Goal: Transaction & Acquisition: Subscribe to service/newsletter

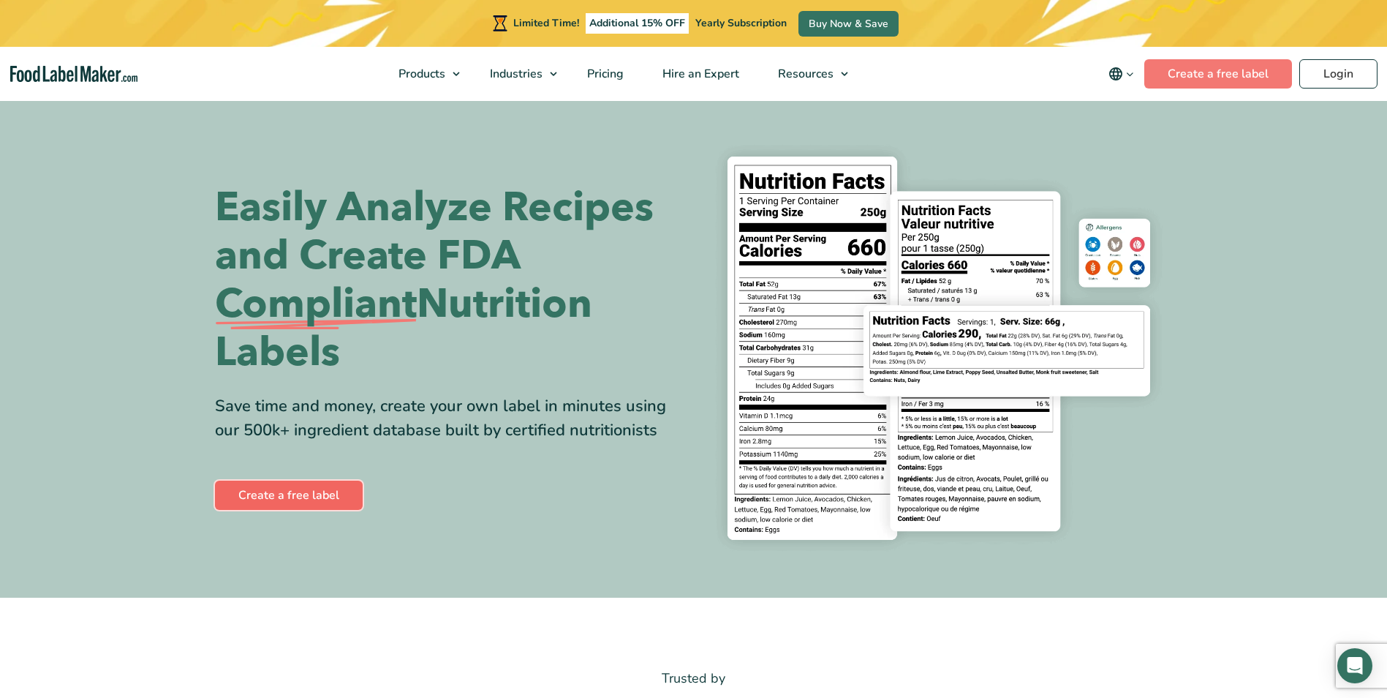
click at [285, 492] on link "Create a free label" at bounding box center [289, 494] width 148 height 29
